Goal: Task Accomplishment & Management: Manage account settings

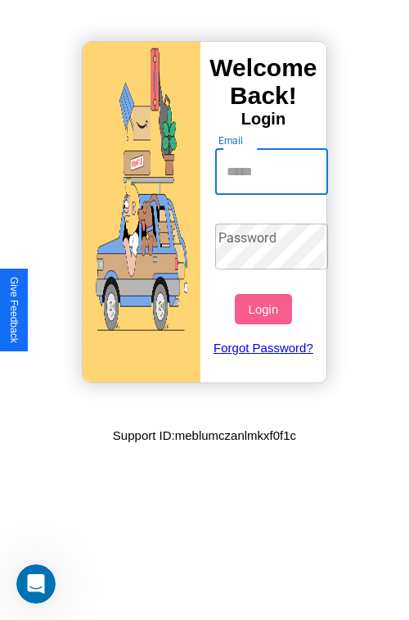
click at [273, 171] on input "Email" at bounding box center [272, 172] width 114 height 46
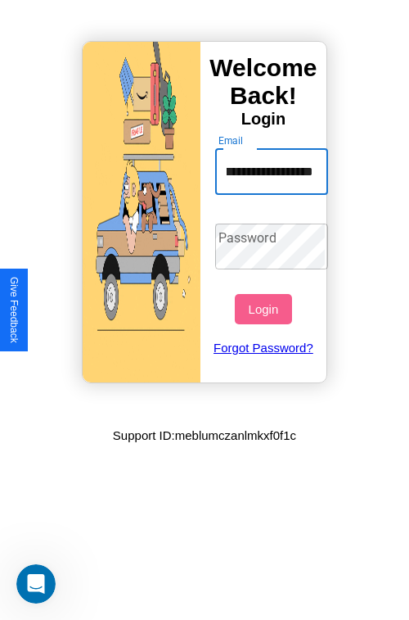
scroll to position [0, 42]
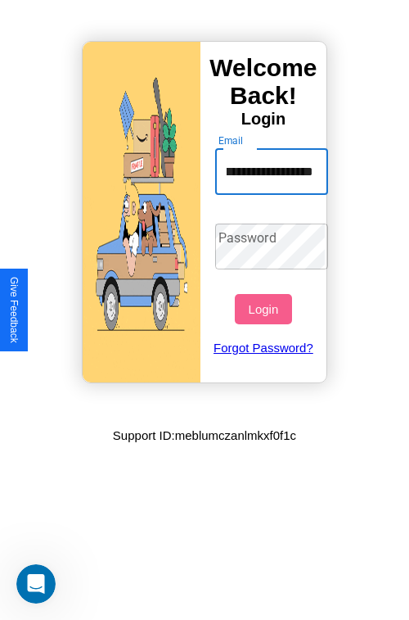
type input "**********"
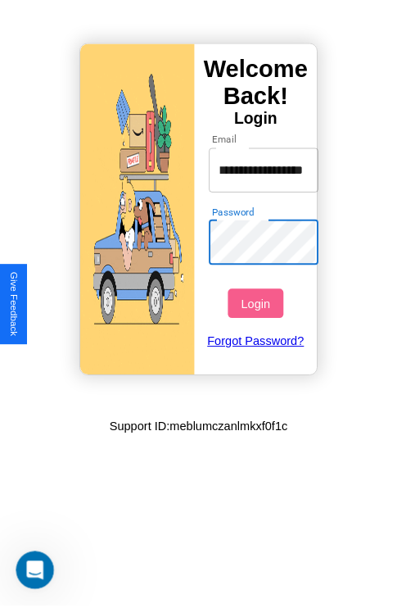
scroll to position [0, 0]
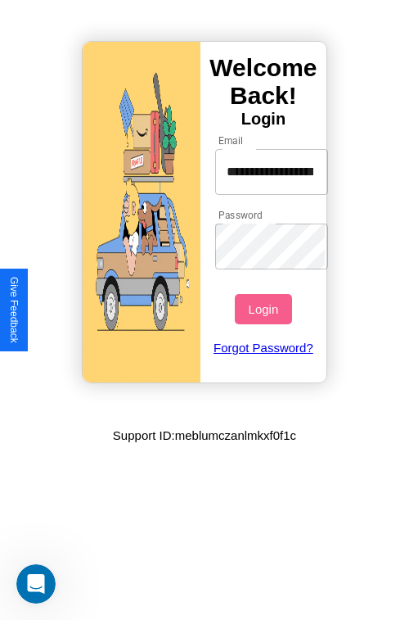
click at [265, 309] on button "Login" at bounding box center [263, 309] width 56 height 30
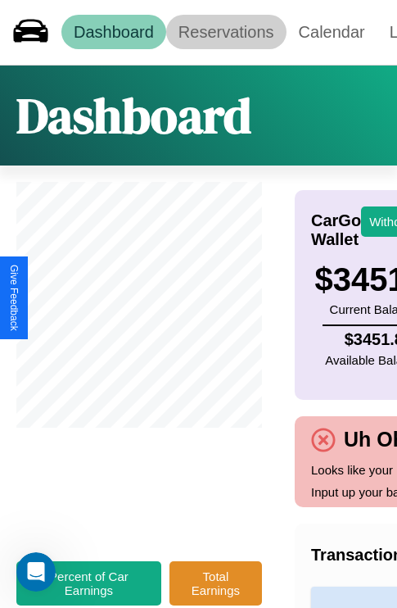
click at [226, 32] on link "Reservations" at bounding box center [226, 32] width 120 height 34
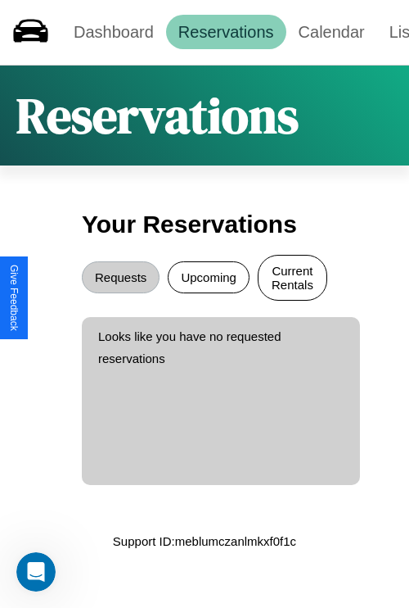
click at [292, 279] on button "Current Rentals" at bounding box center [293, 278] width 70 height 46
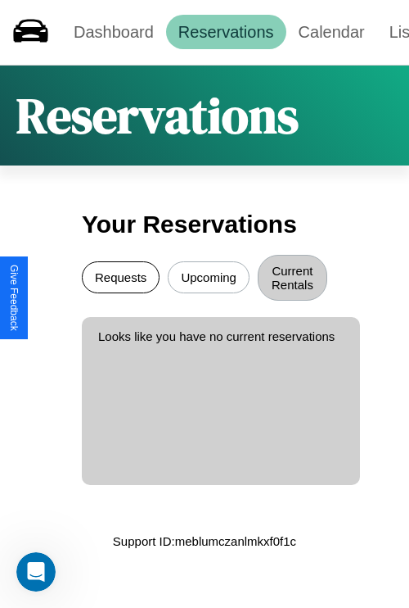
click at [120, 279] on button "Requests" at bounding box center [121, 277] width 78 height 32
